Goal: Task Accomplishment & Management: Understand process/instructions

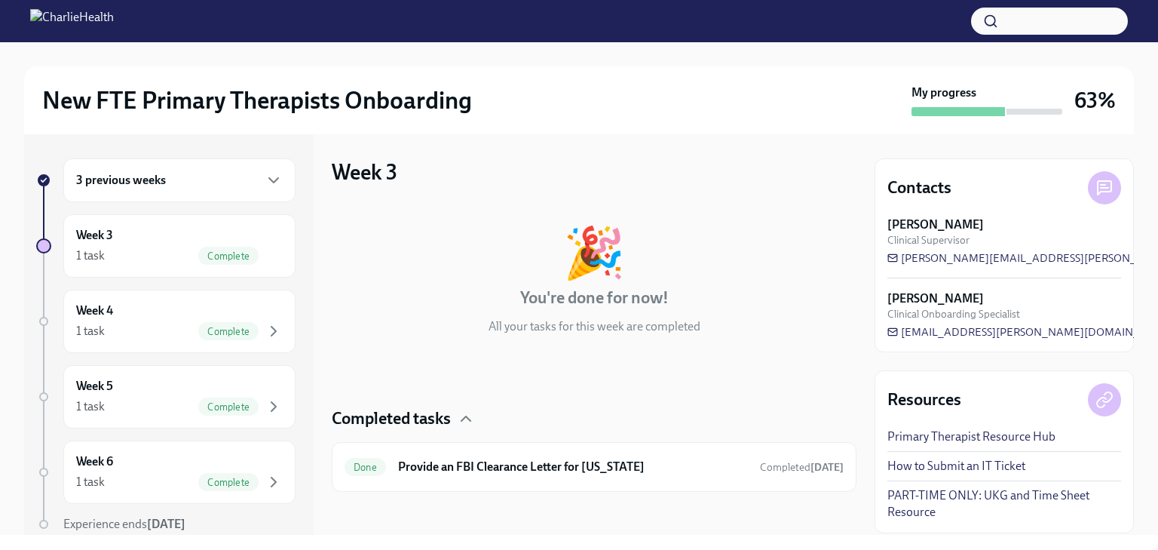
scroll to position [5, 0]
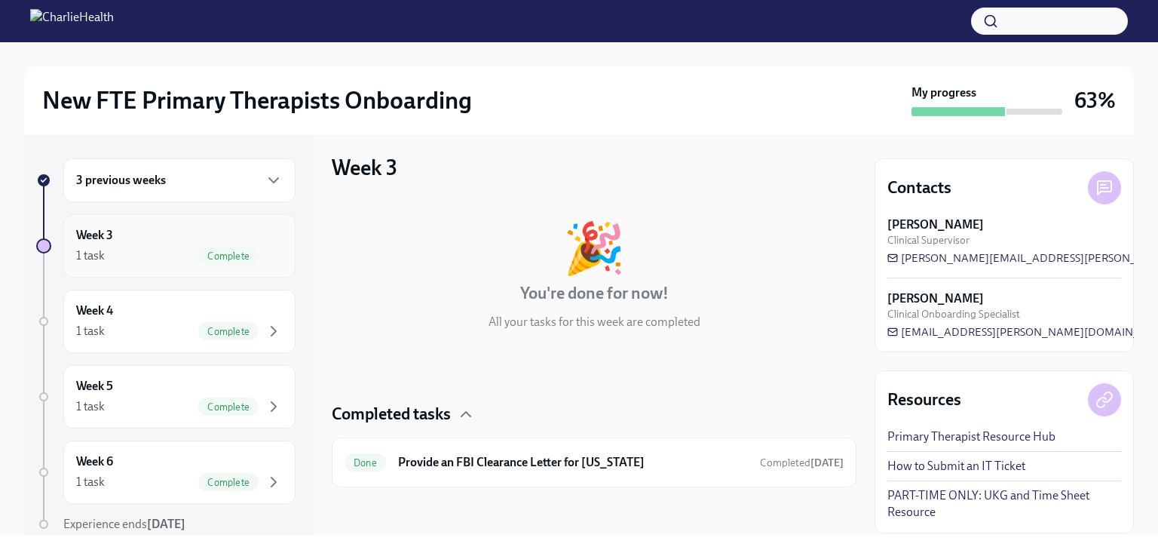
click at [110, 253] on div "1 task Complete" at bounding box center [179, 256] width 207 height 18
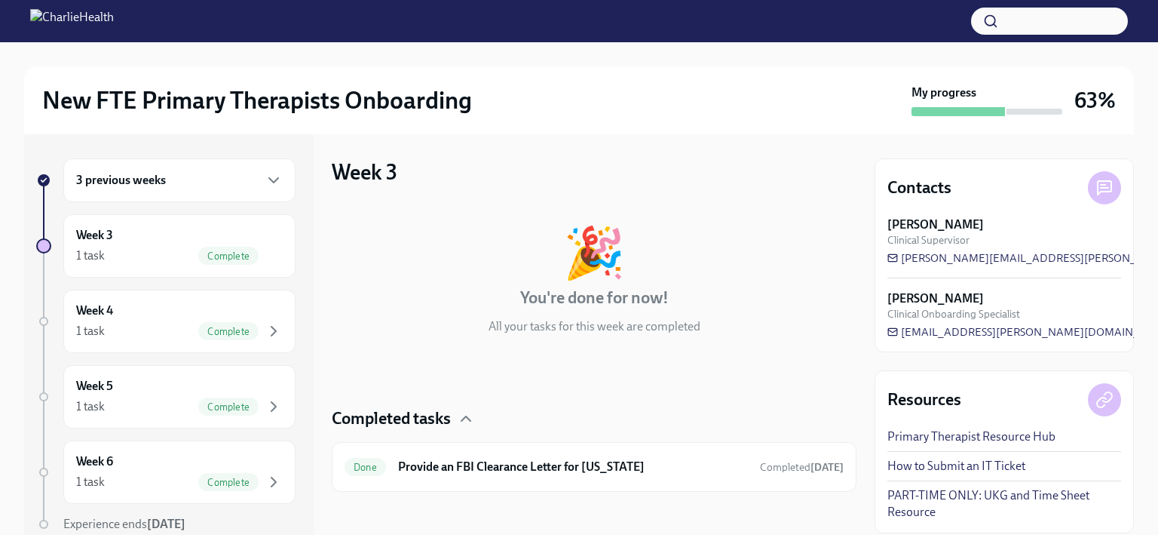
click at [128, 183] on h6 "3 previous weeks" at bounding box center [121, 180] width 90 height 17
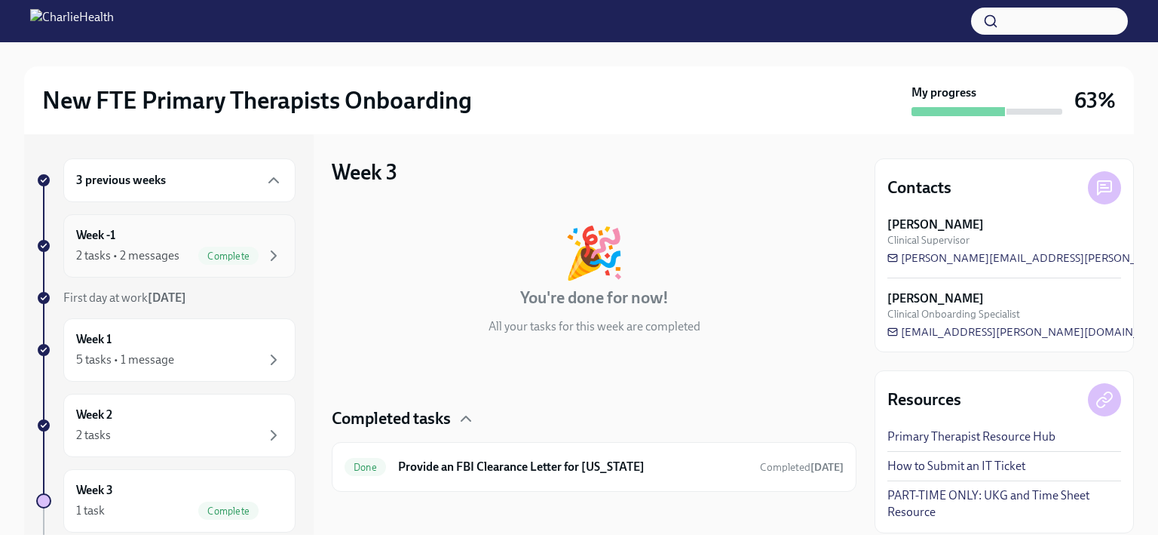
click at [142, 256] on div "2 tasks • 2 messages" at bounding box center [127, 255] width 103 height 17
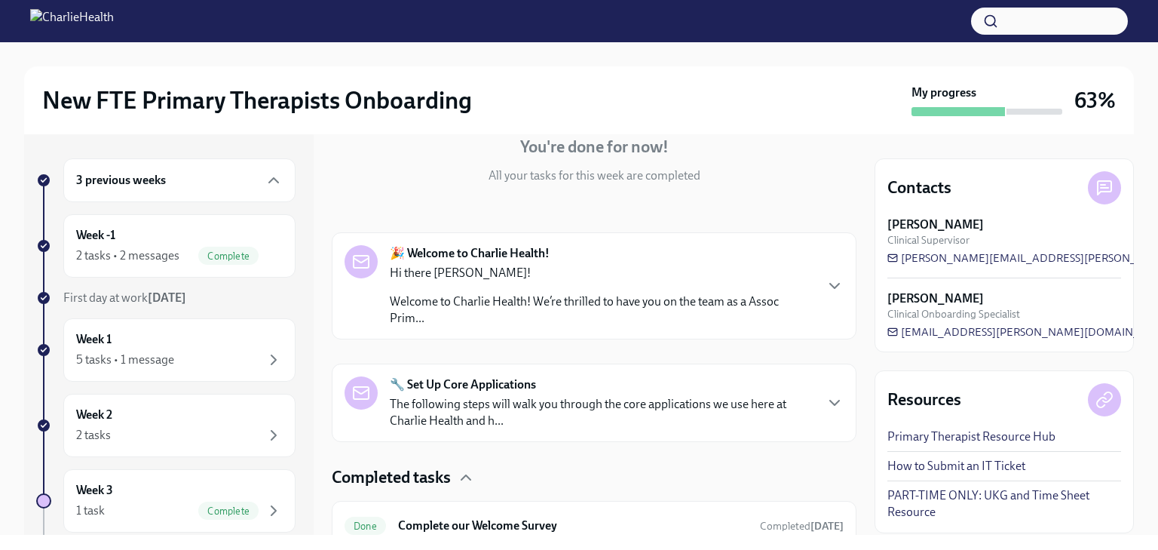
scroll to position [275, 0]
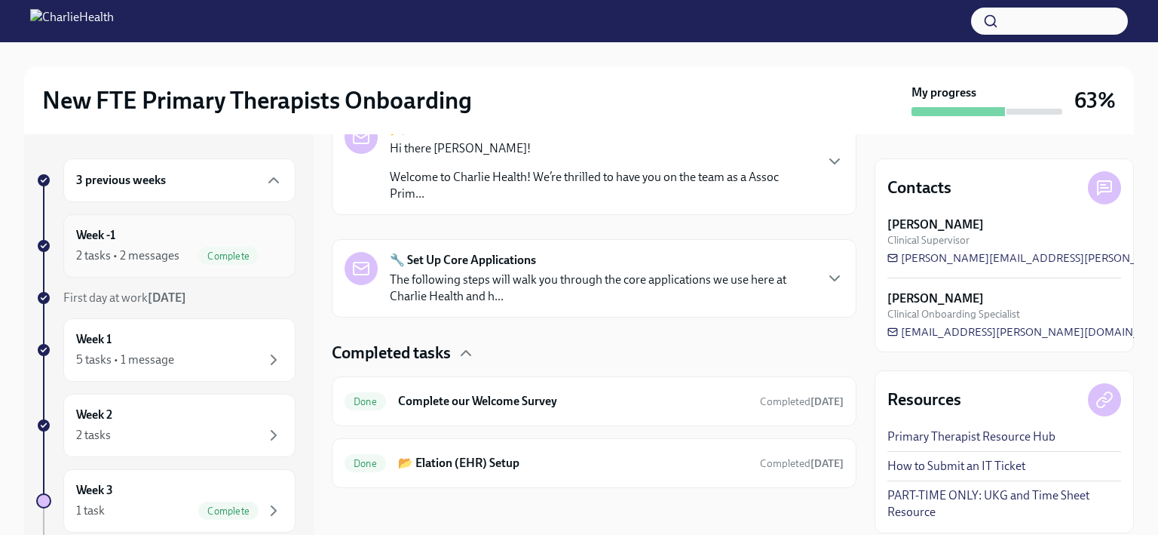
click at [186, 253] on div "2 tasks • 2 messages Complete" at bounding box center [179, 256] width 207 height 18
click at [143, 348] on div "Week 1 5 tasks • 1 message" at bounding box center [179, 350] width 207 height 38
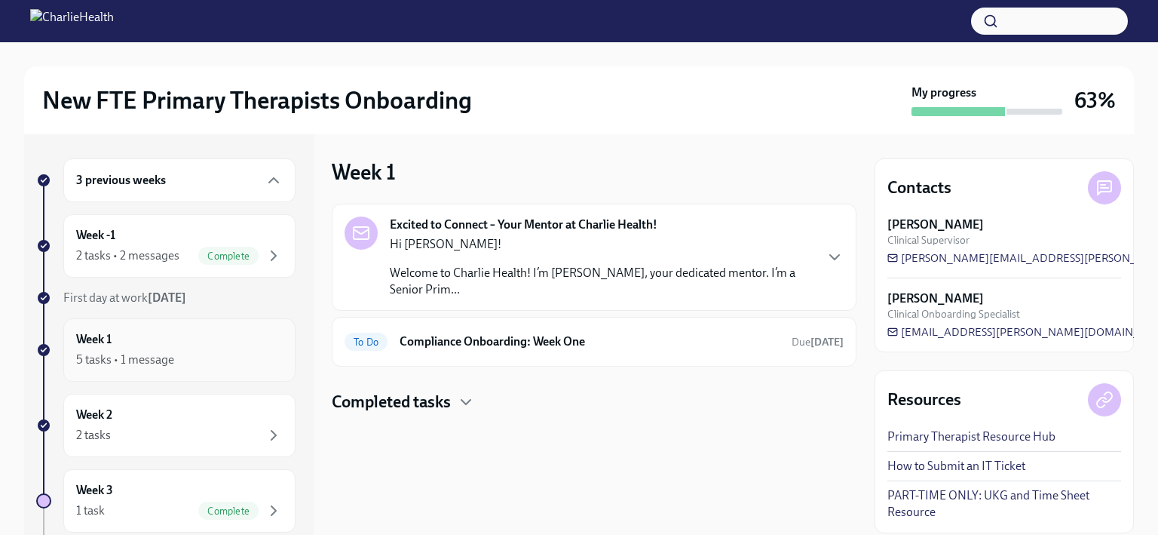
scroll to position [75, 0]
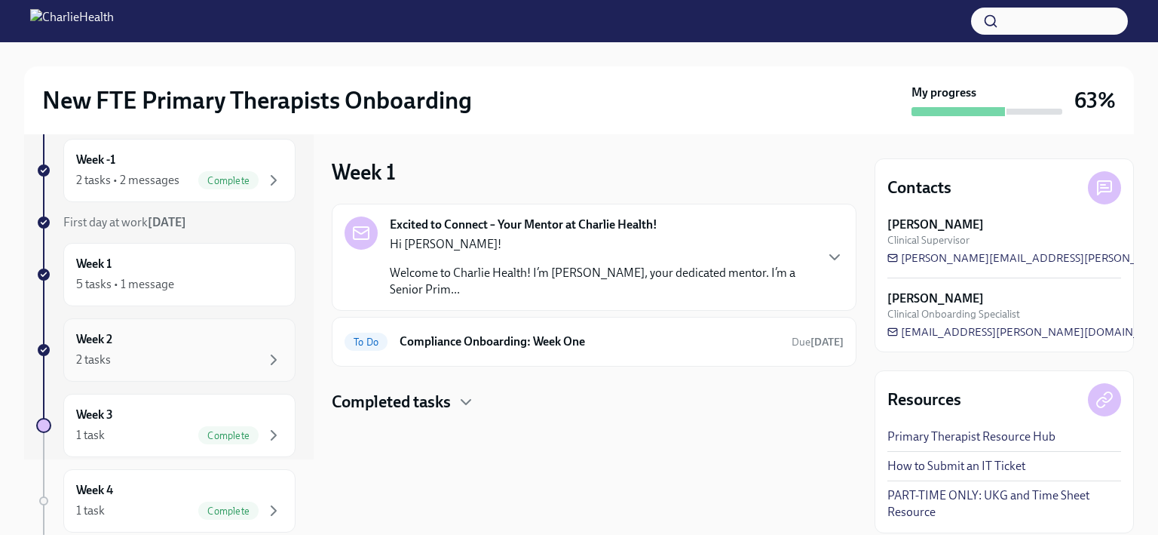
click at [225, 351] on div "2 tasks" at bounding box center [179, 360] width 207 height 18
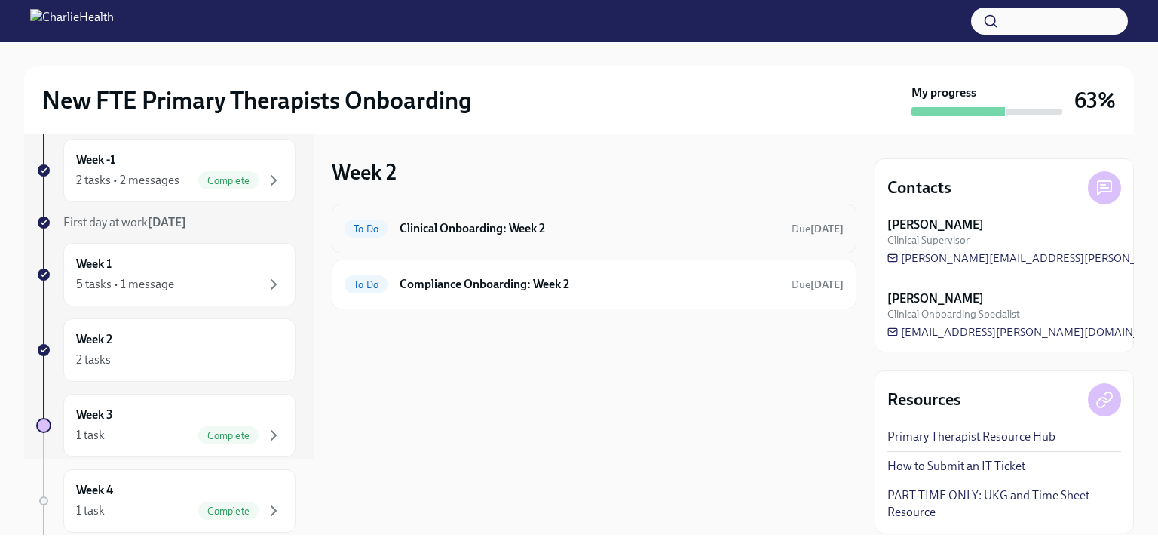
click at [632, 238] on div "To Do Clinical Onboarding: Week 2 Due [DATE]" at bounding box center [594, 228] width 499 height 24
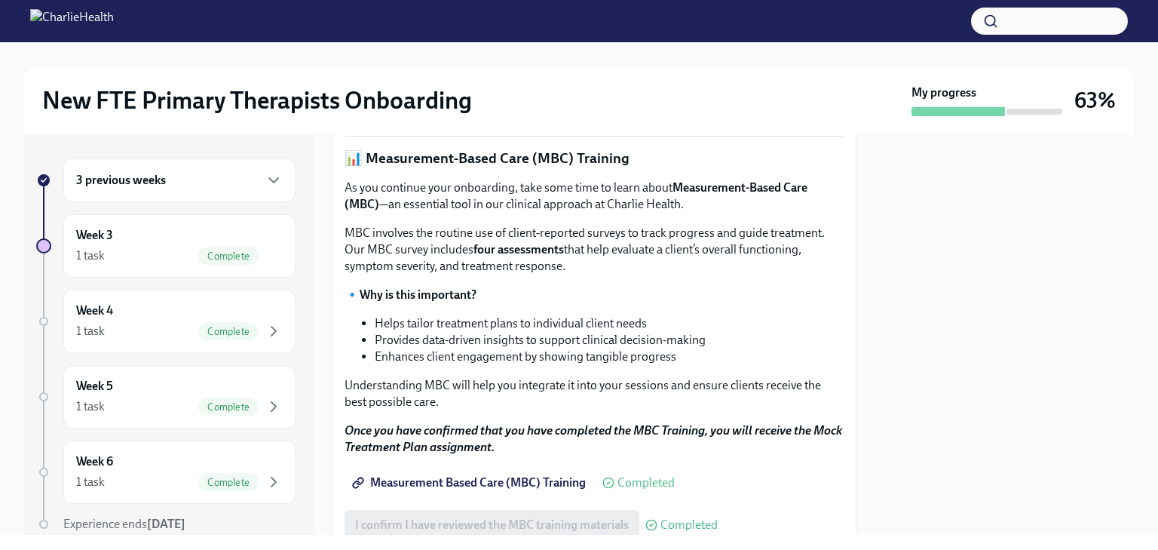
scroll to position [612, 0]
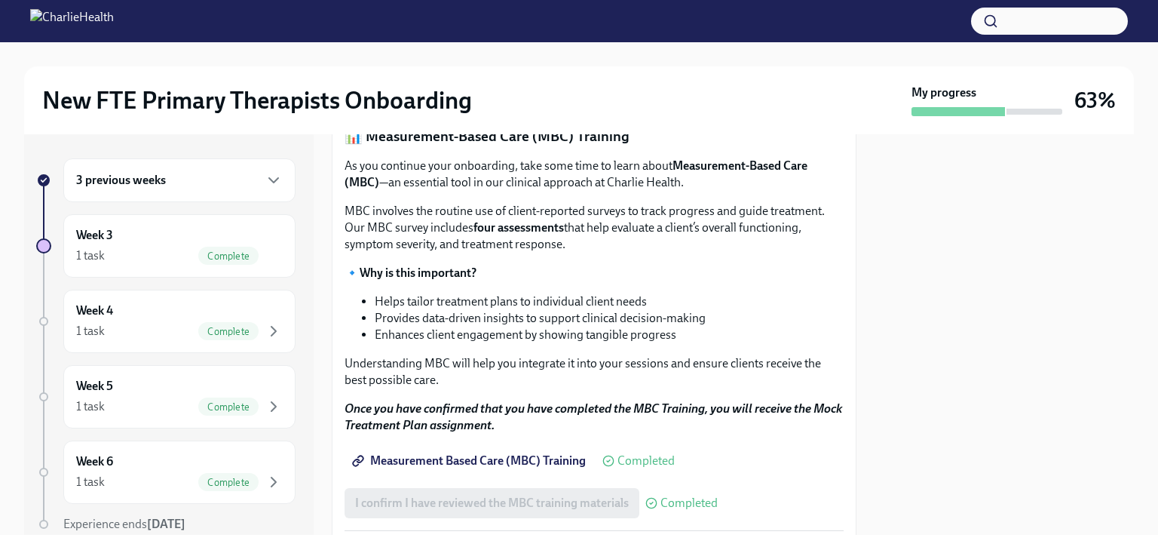
click at [505, 58] on strong "Access Your Docebo Training Here!" at bounding box center [451, 51] width 182 height 14
